Goal: Check status: Check status

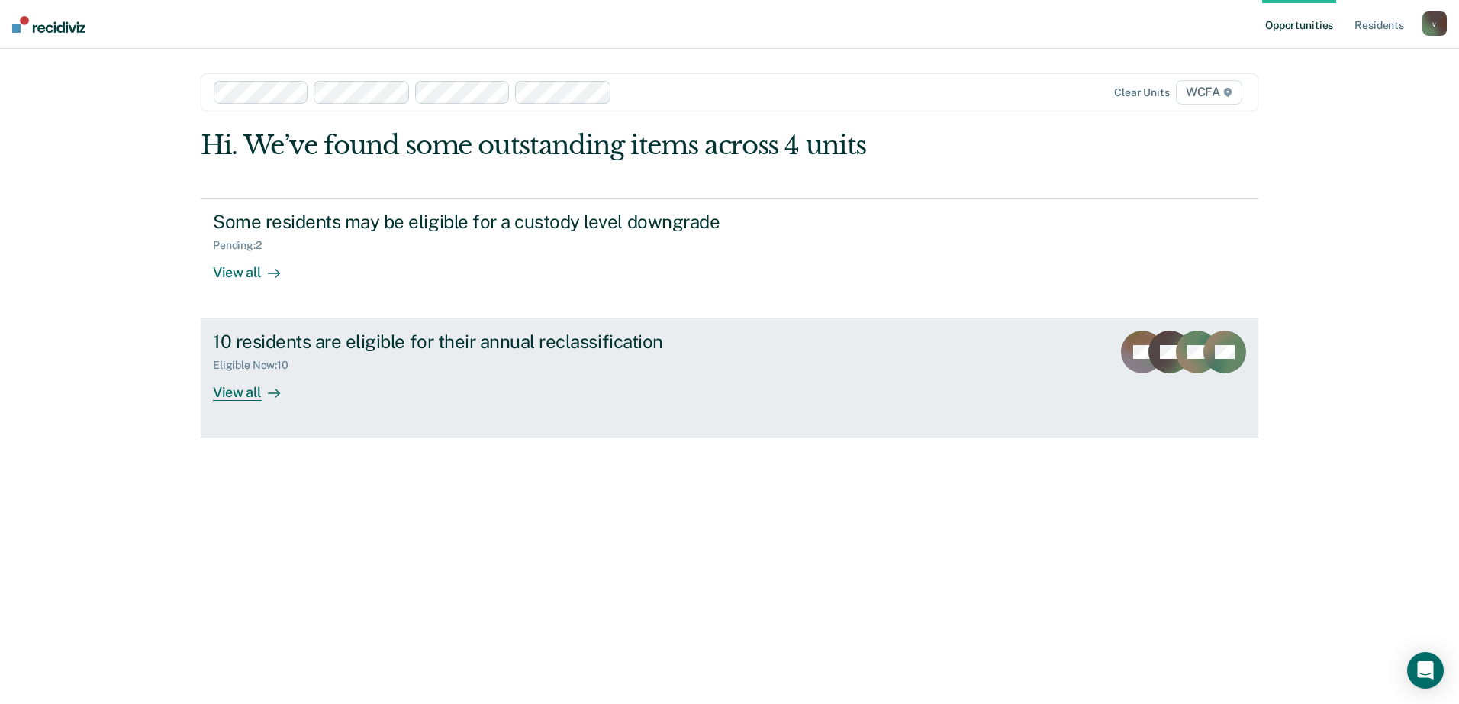
click at [266, 408] on link "10 residents are eligible for their annual reclassification Eligible Now : 10 V…" at bounding box center [730, 378] width 1058 height 120
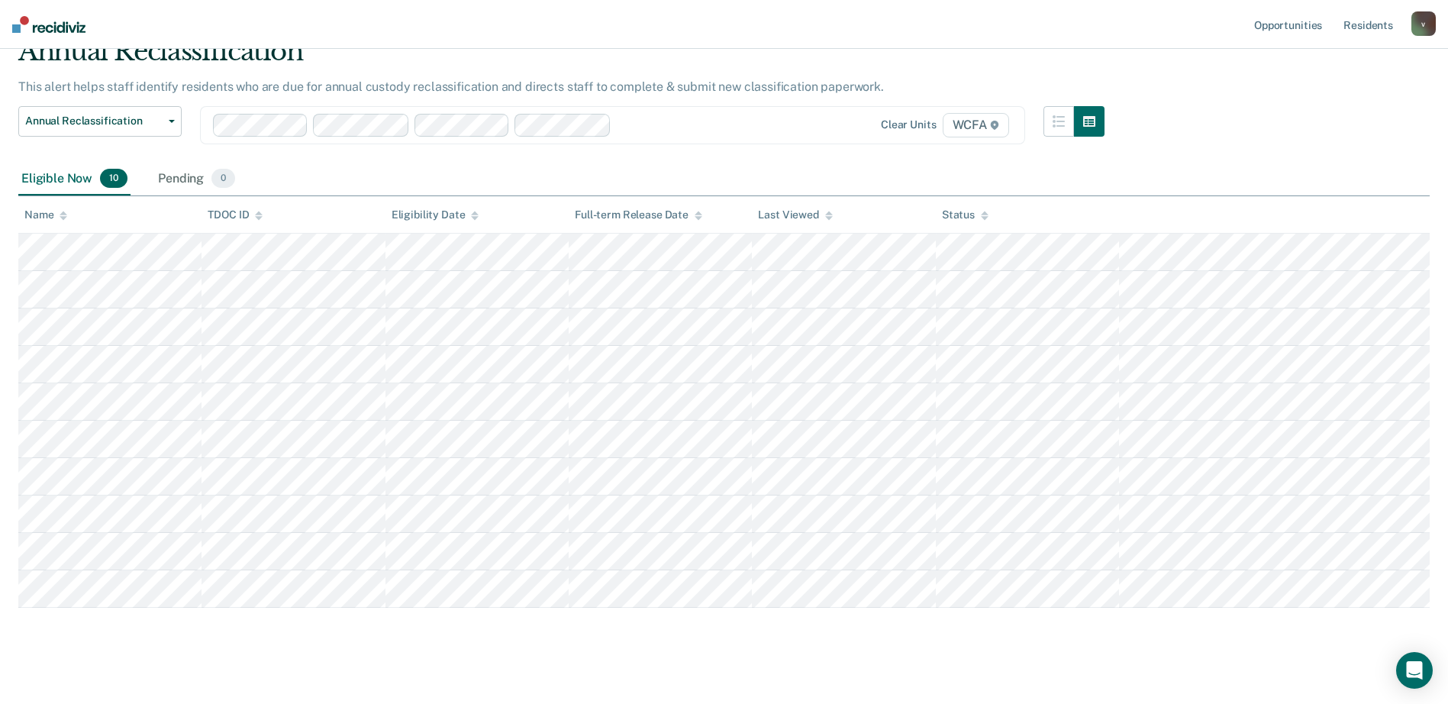
scroll to position [83, 0]
